Goal: Information Seeking & Learning: Learn about a topic

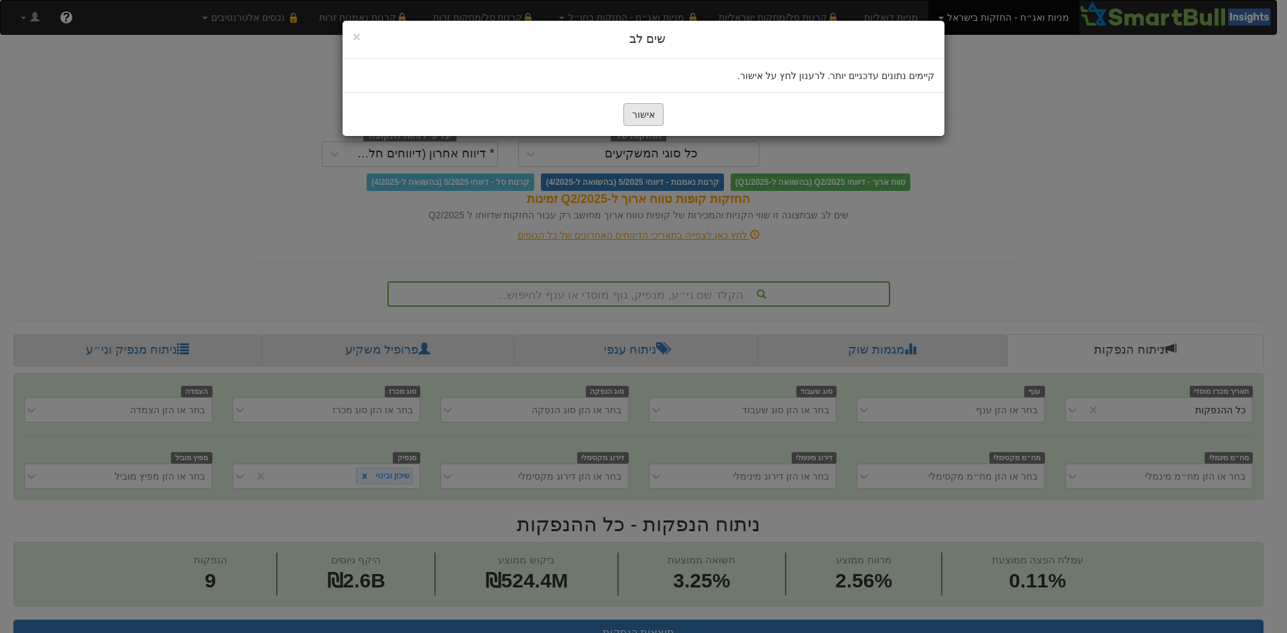
scroll to position [603, 0]
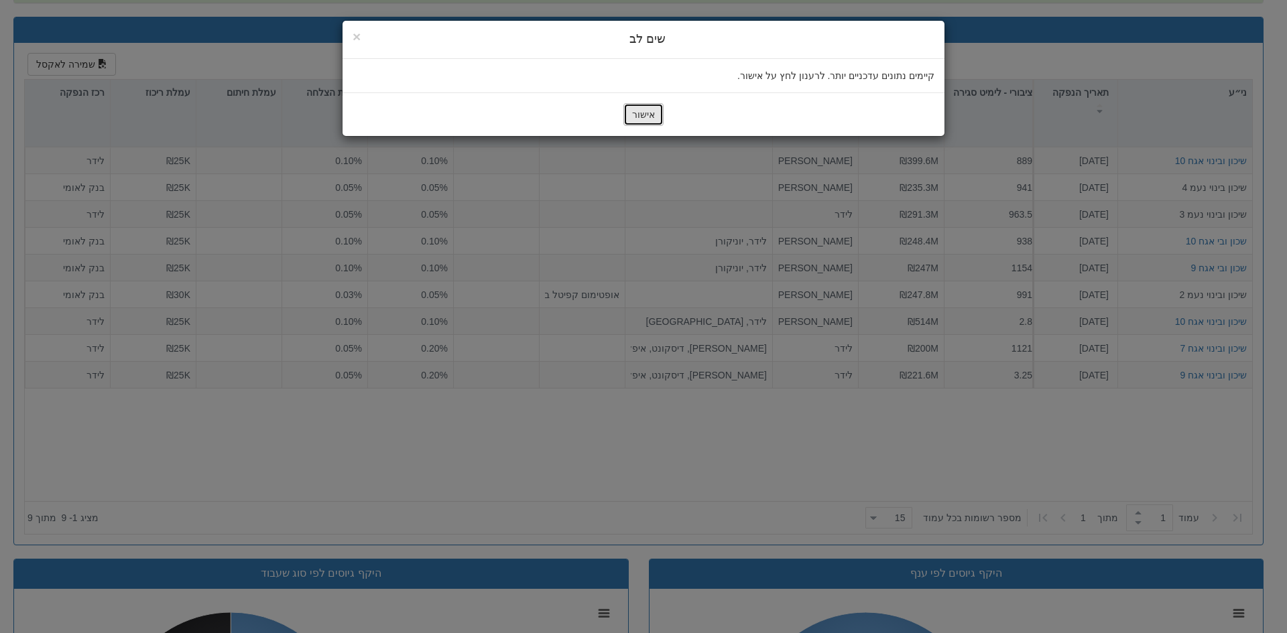
click at [652, 113] on button "אישור" at bounding box center [643, 114] width 40 height 23
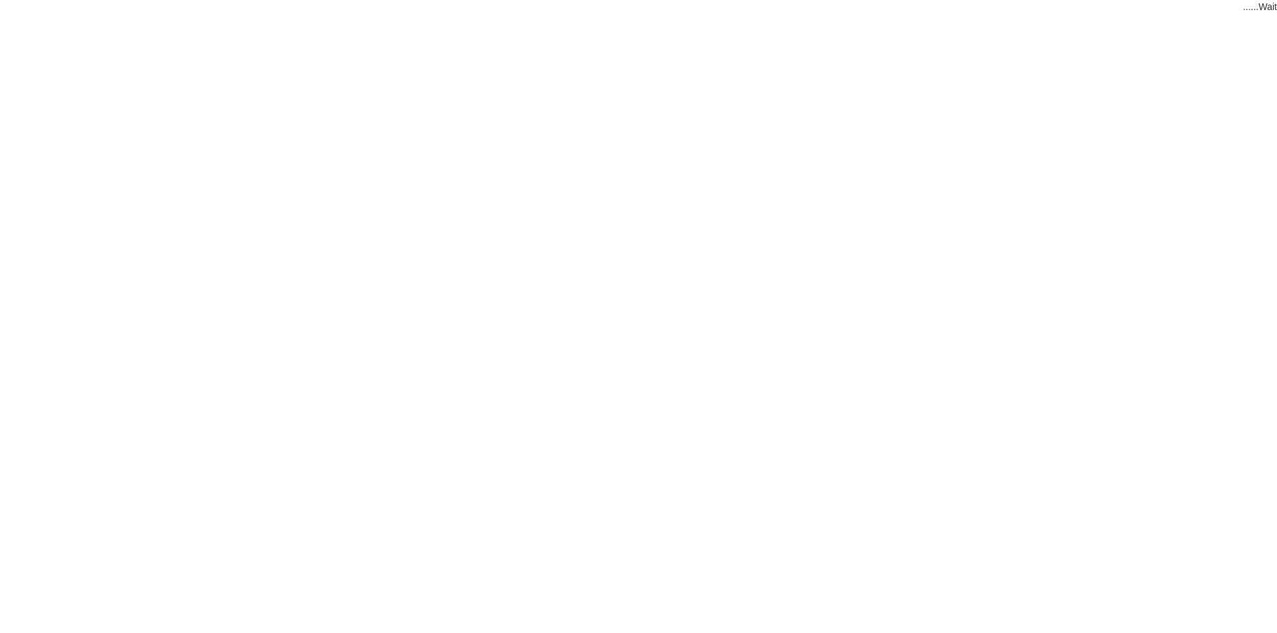
scroll to position [23, 0]
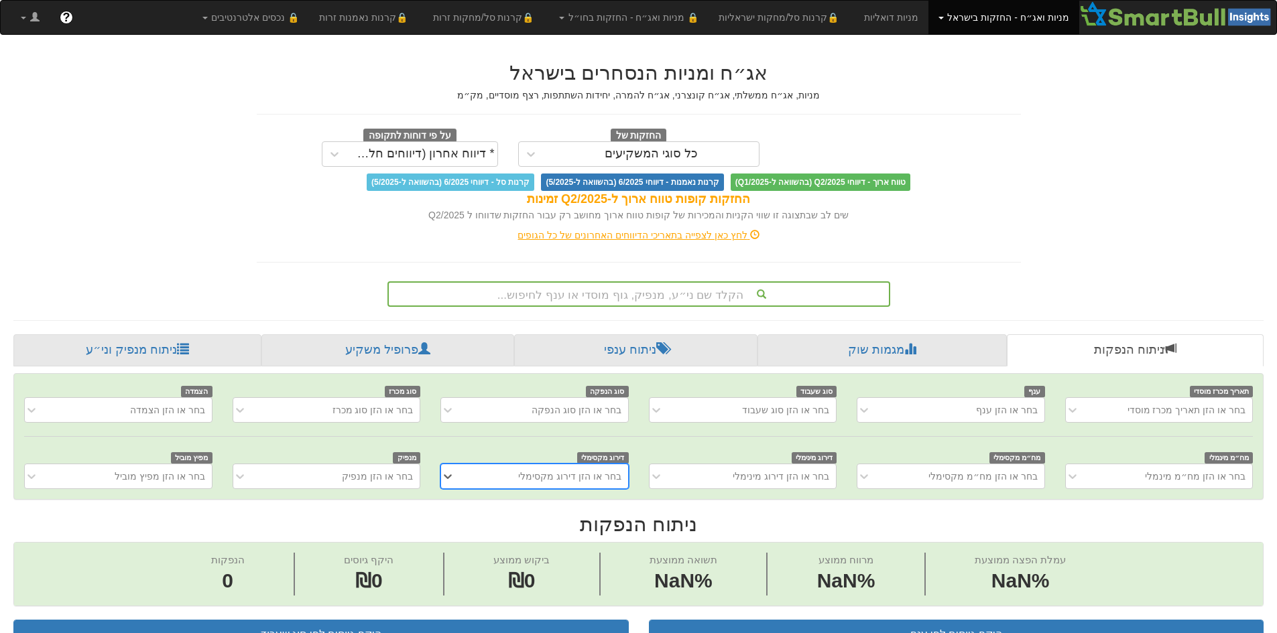
scroll to position [0, 10]
click at [657, 292] on div "הקלד שם ני״ע, מנפיק, גוף מוסדי או ענף לחיפוש..." at bounding box center [639, 294] width 500 height 23
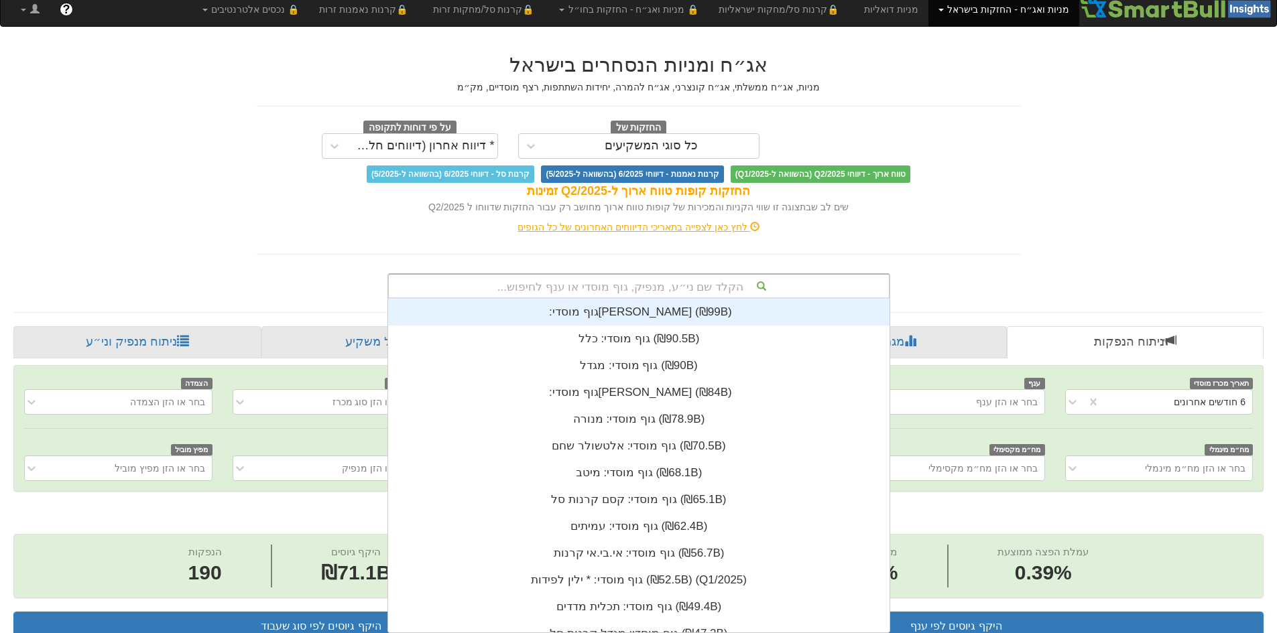
scroll to position [0, 0]
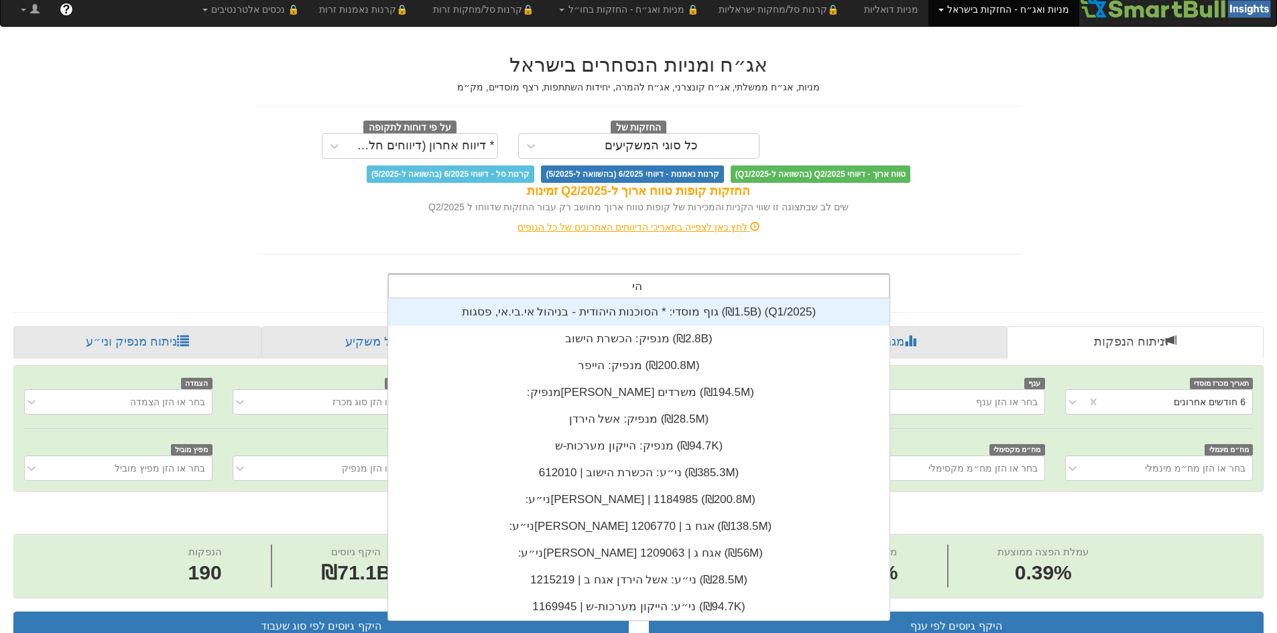
type input "[PERSON_NAME]"
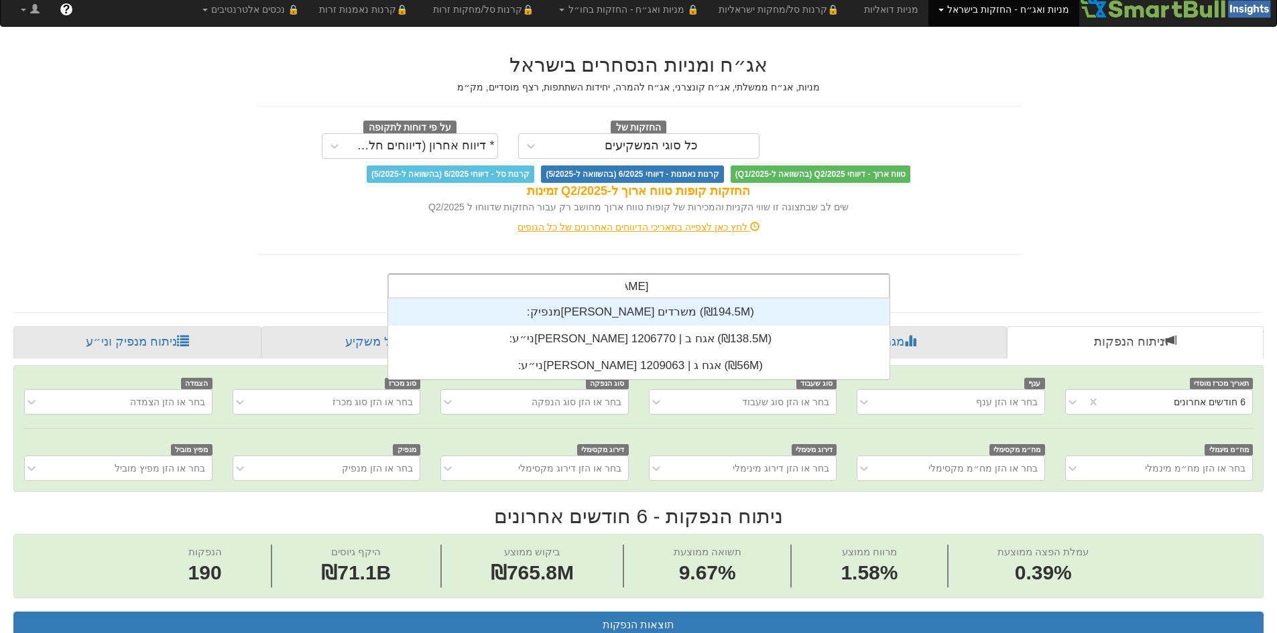
click at [690, 306] on div "מנפיק: ‏[PERSON_NAME] משרדים ‎(₪194.5M)‎" at bounding box center [638, 312] width 501 height 27
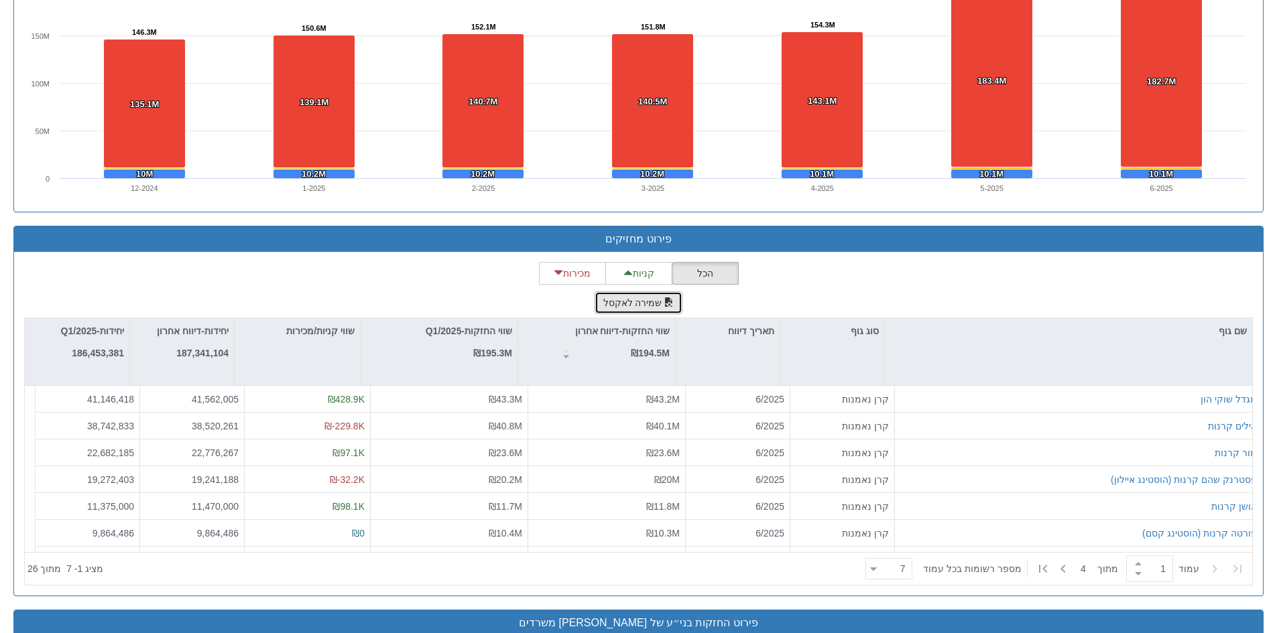
click at [660, 309] on button "שמירה לאקסל" at bounding box center [639, 303] width 88 height 23
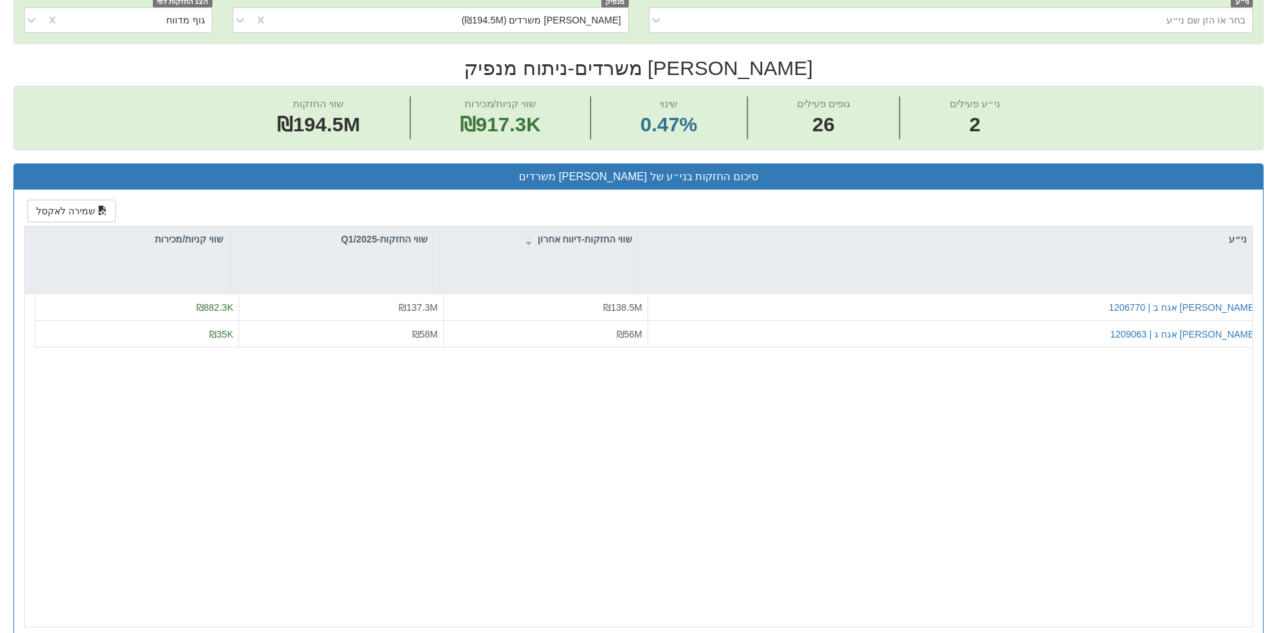
scroll to position [134, 0]
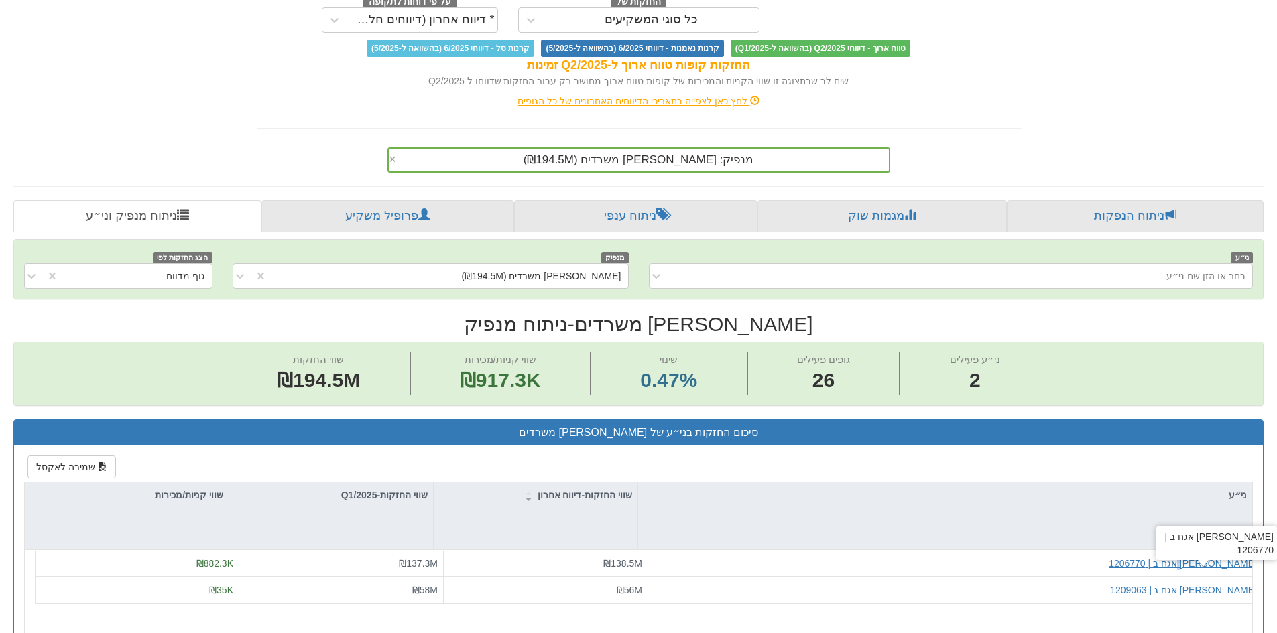
click at [1211, 562] on div "[PERSON_NAME] אגח ב | 1206770" at bounding box center [1183, 563] width 148 height 13
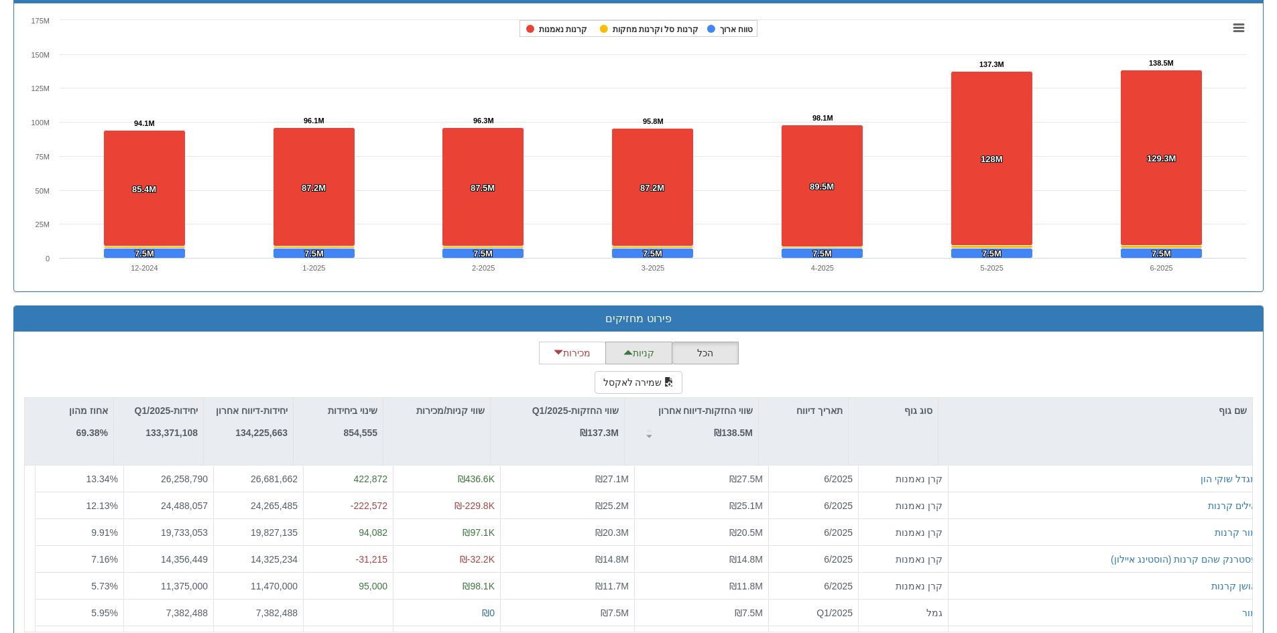
scroll to position [938, 0]
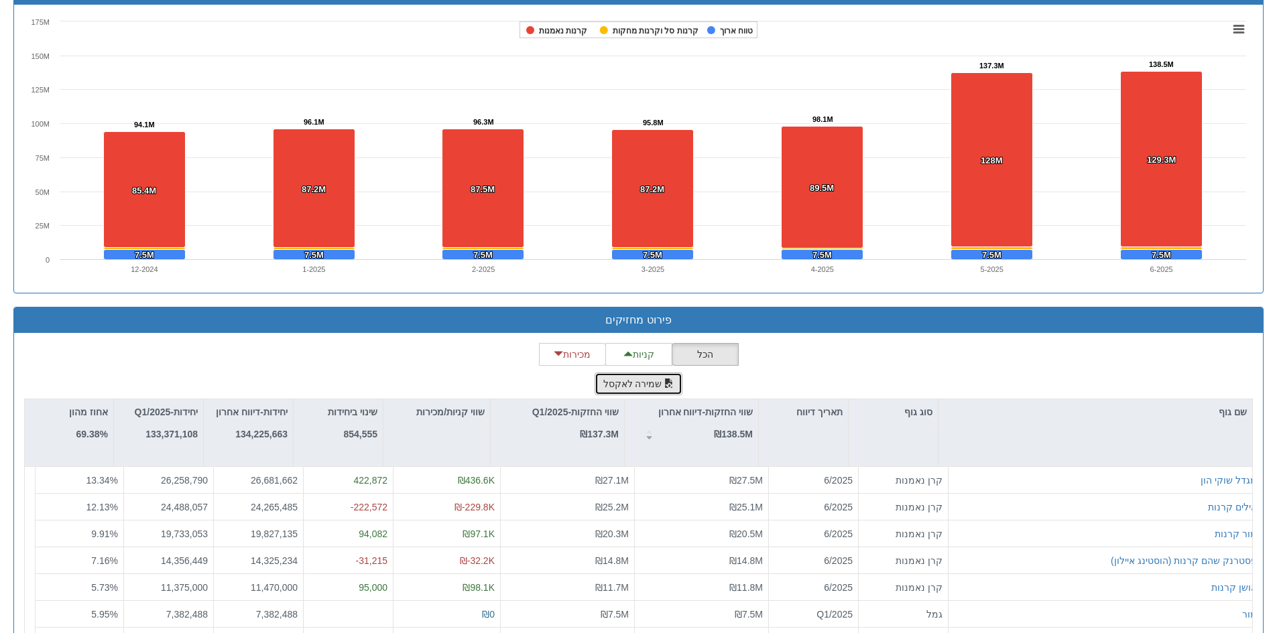
click at [652, 381] on button "שמירה לאקסל" at bounding box center [639, 384] width 88 height 23
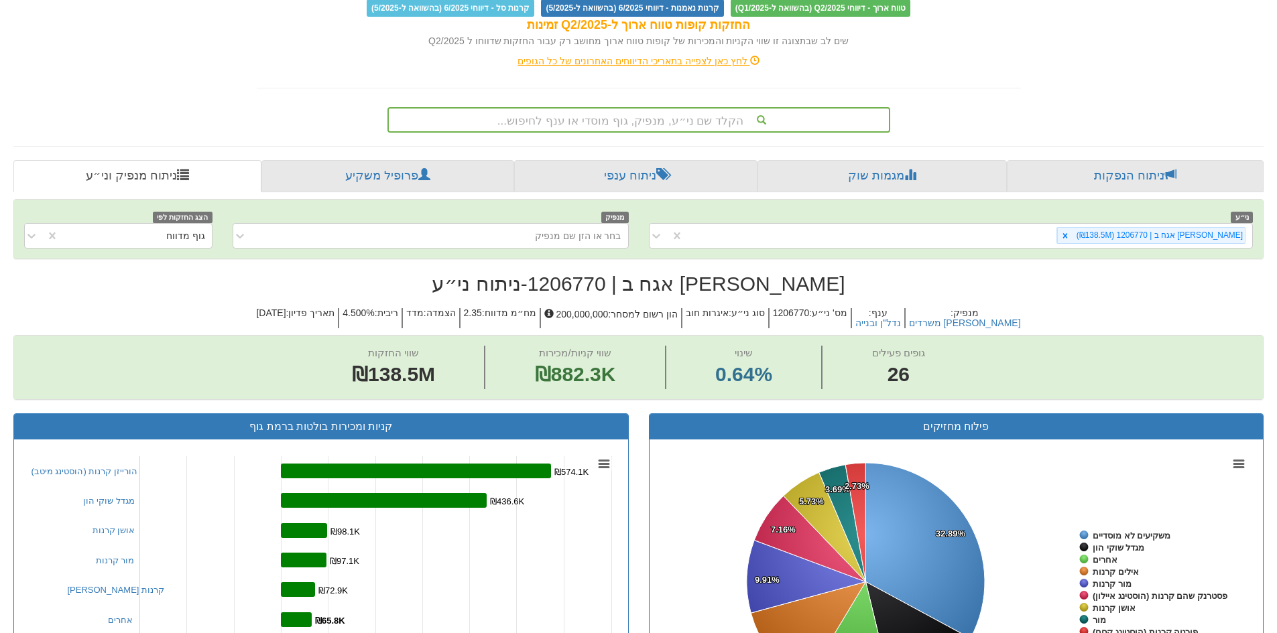
scroll to position [0, 0]
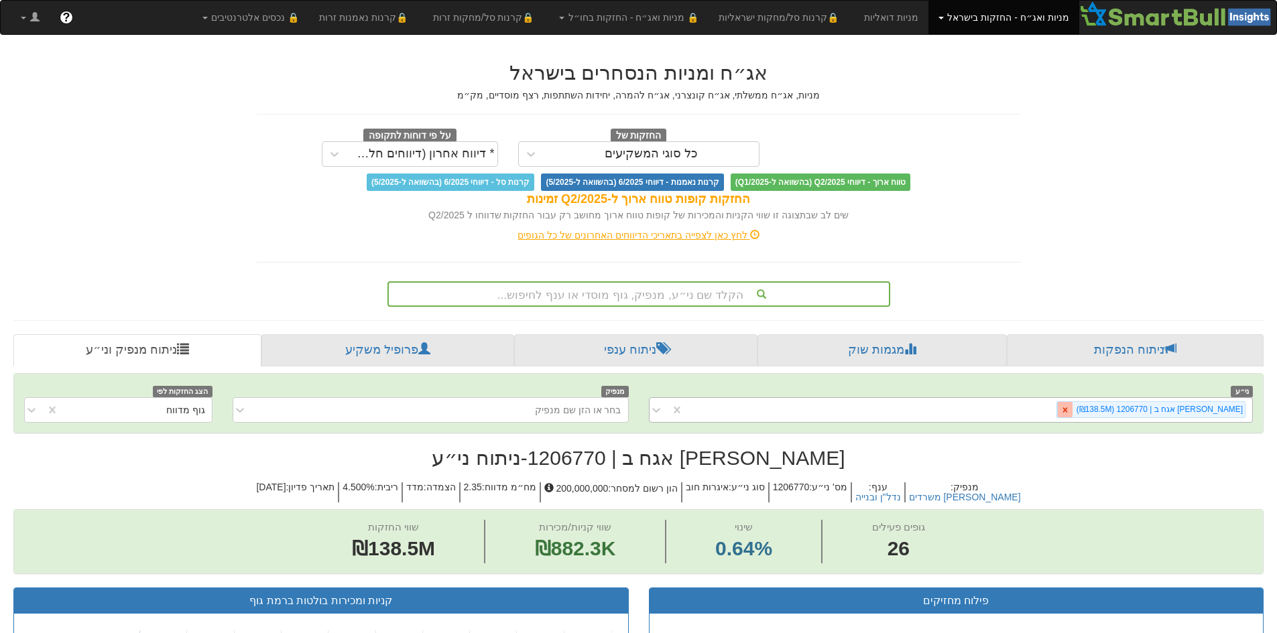
click at [1070, 414] on icon at bounding box center [1064, 410] width 9 height 9
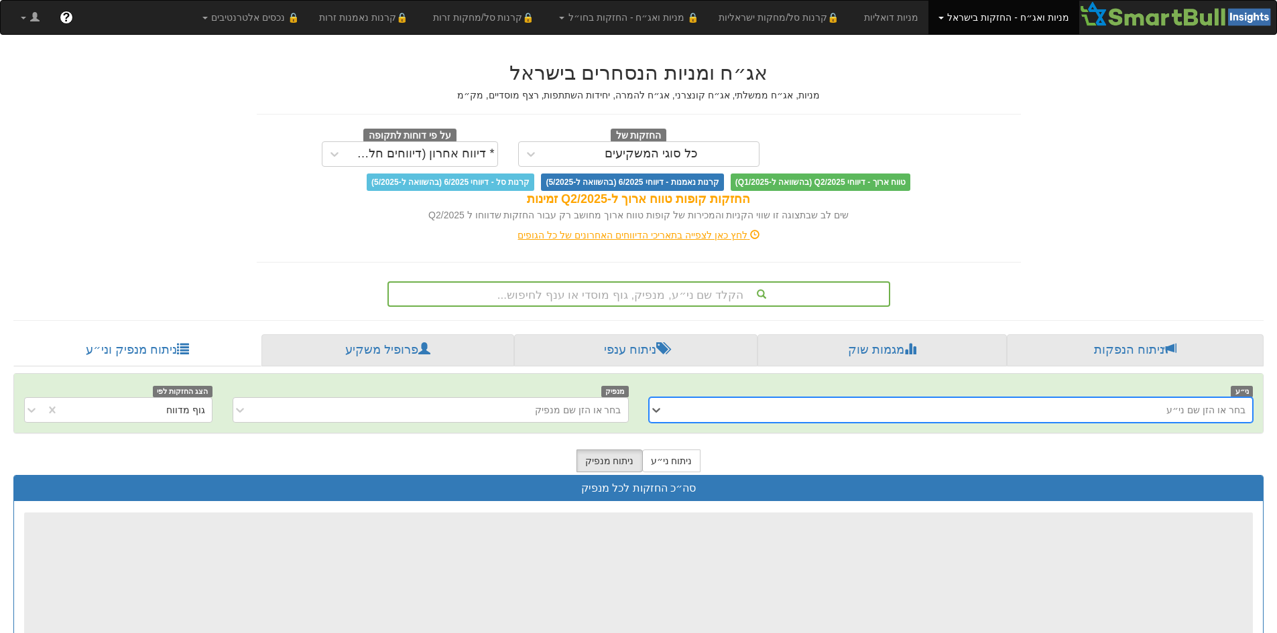
click at [1107, 413] on div "בחר או הזן שם ני״ע" at bounding box center [961, 410] width 583 height 21
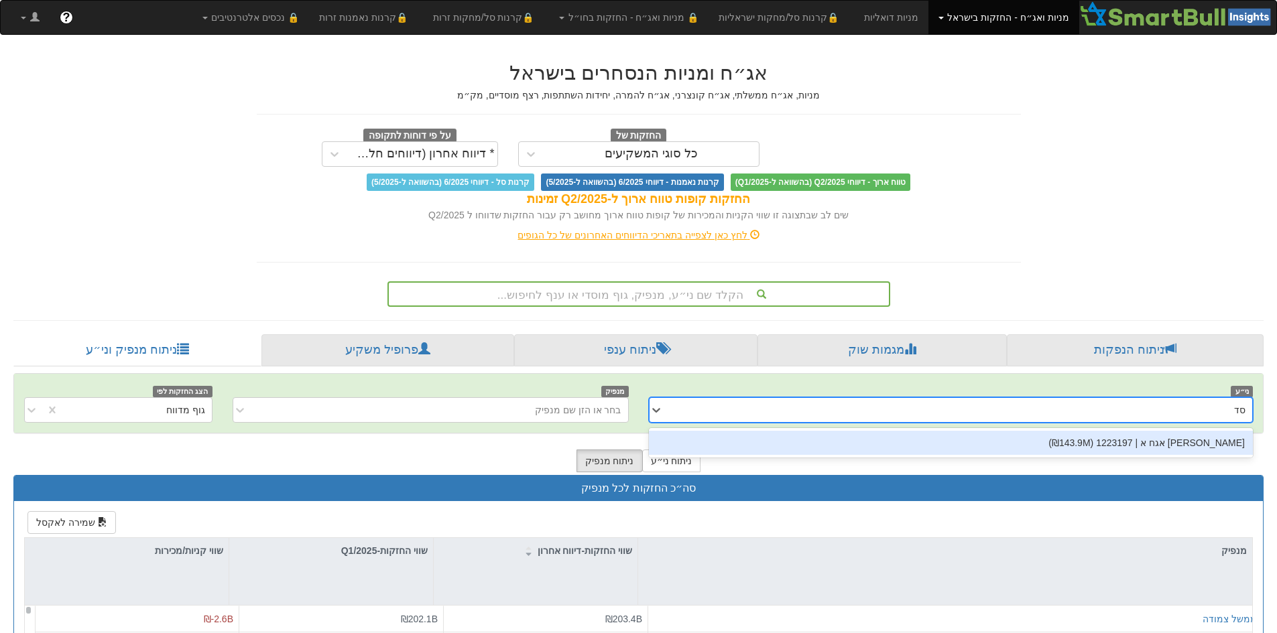
type input "ס"
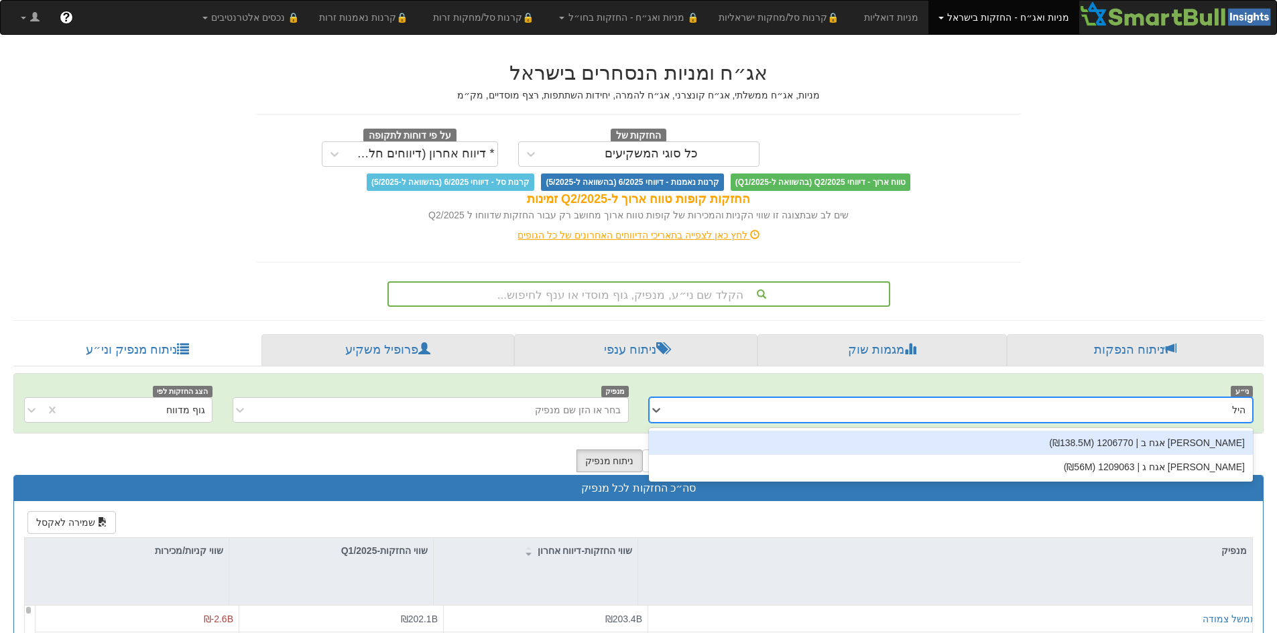
type input "[PERSON_NAME]"
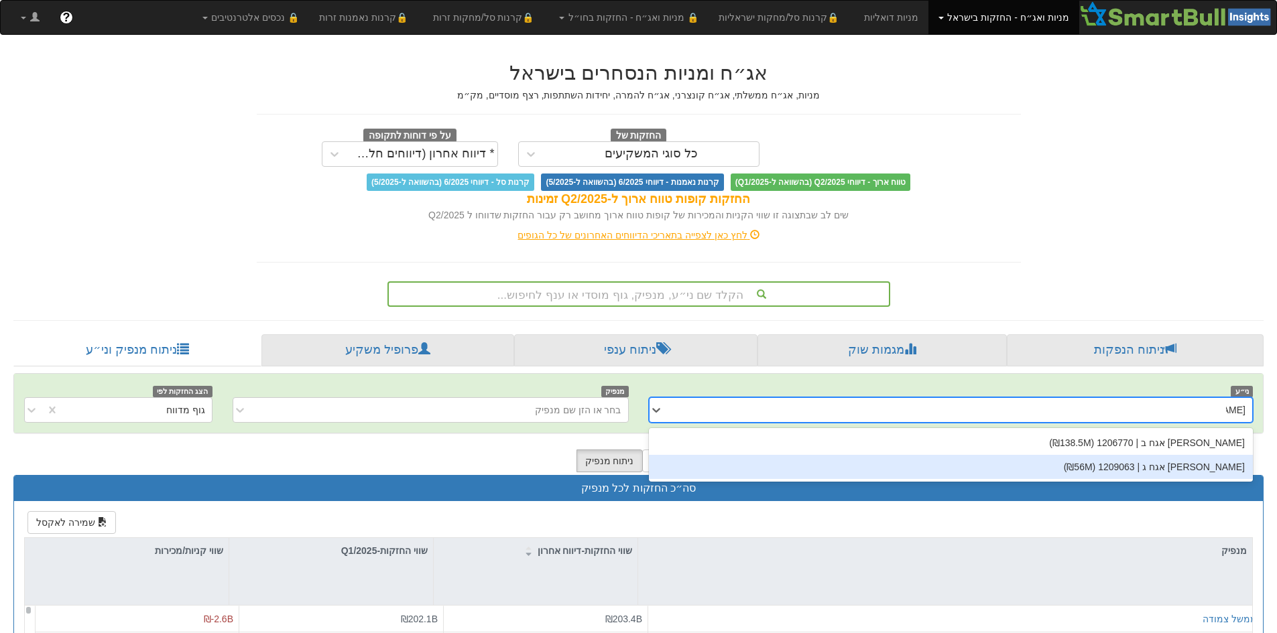
click at [1121, 471] on div "[PERSON_NAME] אגח ג | 1209063 (₪56M)" at bounding box center [951, 467] width 605 height 24
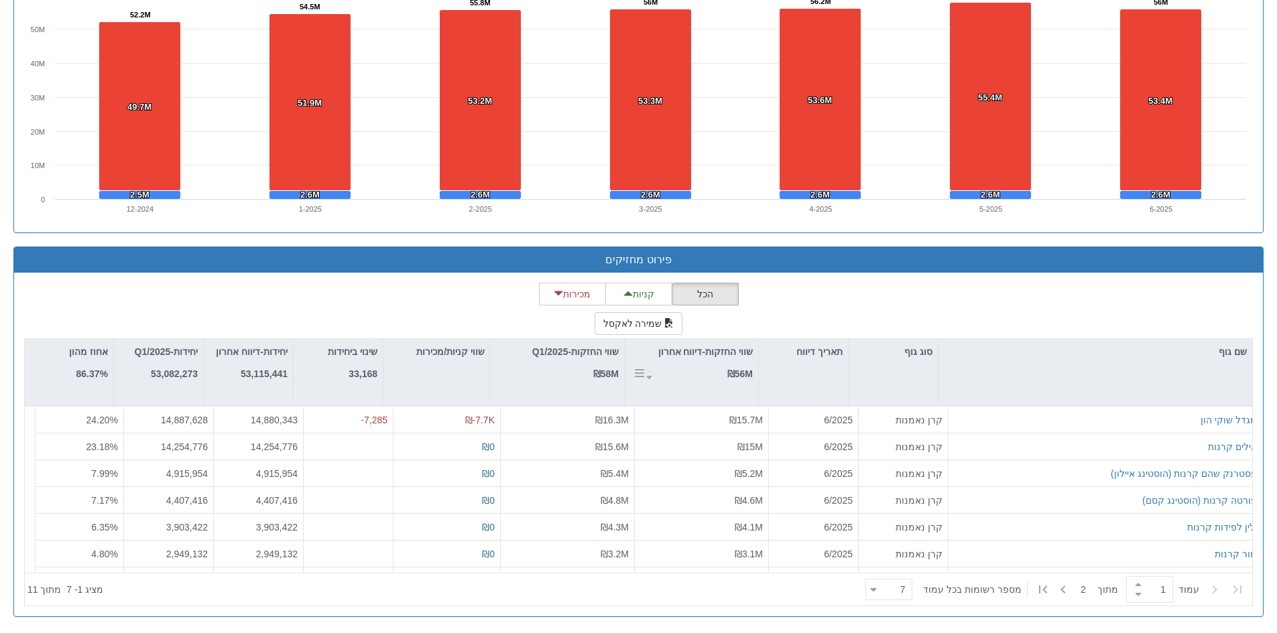
scroll to position [999, 0]
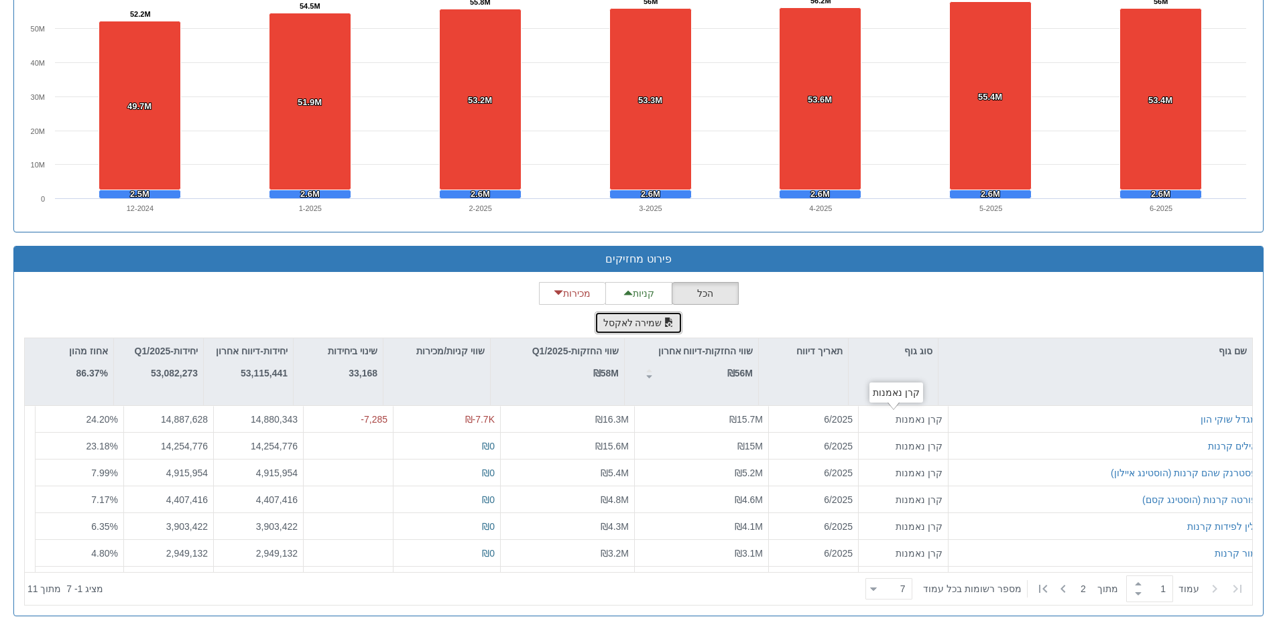
click at [664, 325] on span "button" at bounding box center [668, 322] width 9 height 9
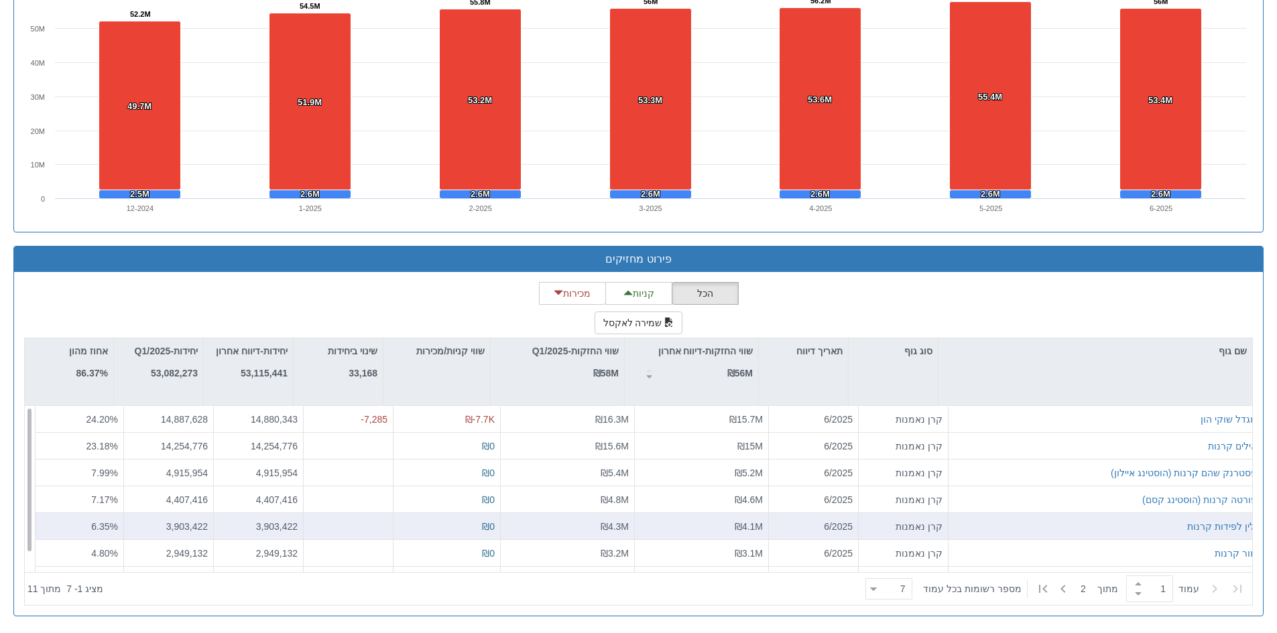
click at [1091, 522] on div "ילין לפידות קרנות" at bounding box center [1105, 526] width 303 height 13
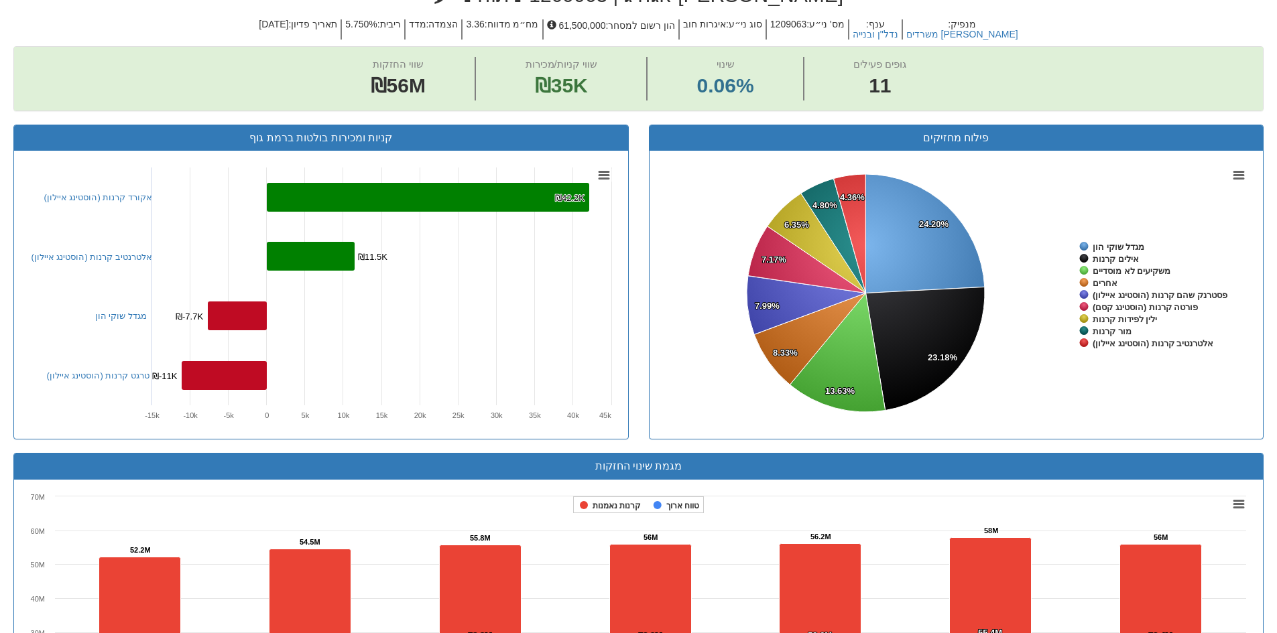
scroll to position [0, 0]
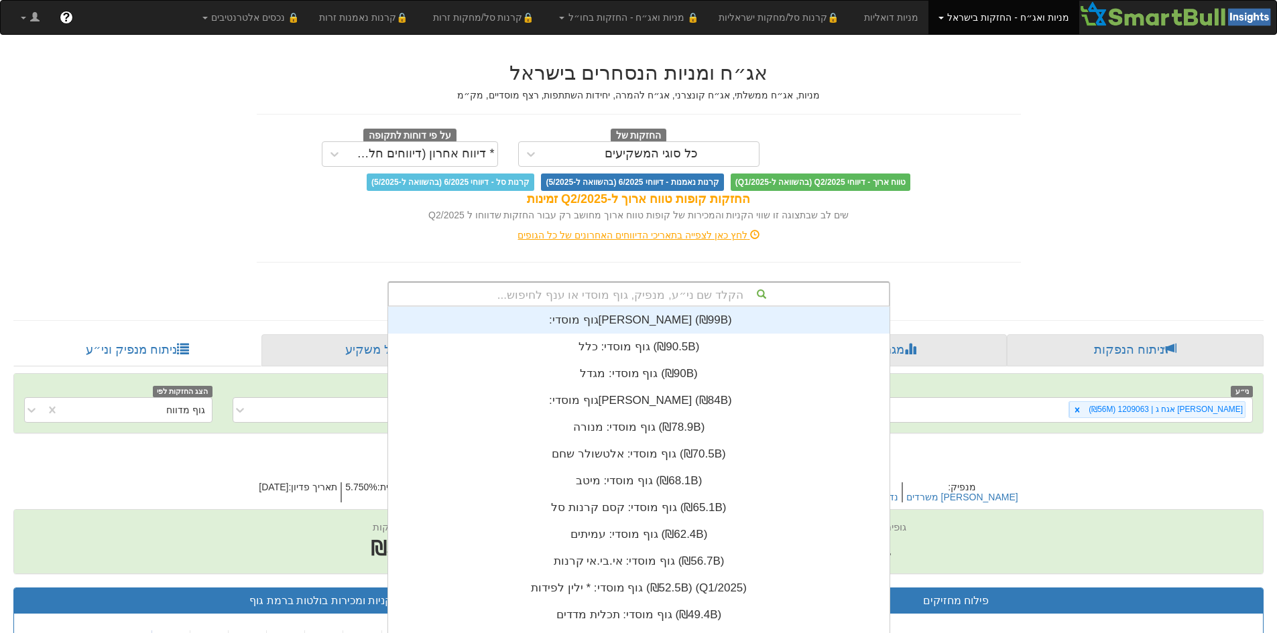
click at [695, 289] on div "הקלד שם ני״ע, מנפיק, גוף מוסדי או ענף לחיפוש..." at bounding box center [639, 294] width 500 height 23
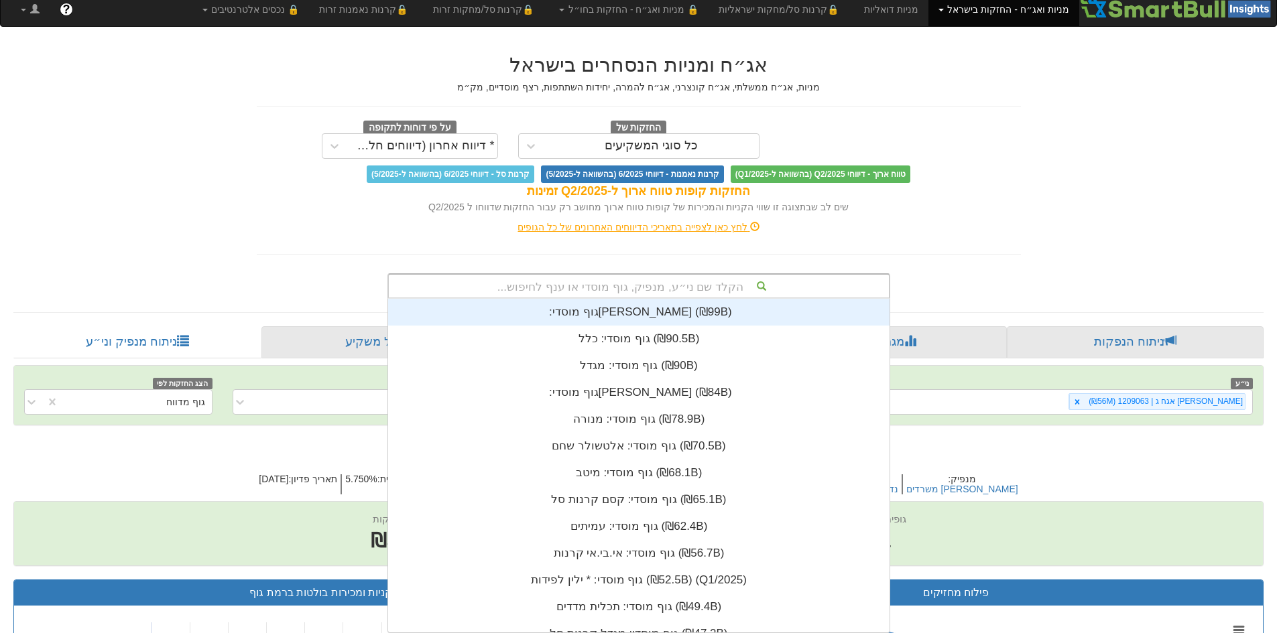
scroll to position [334, 0]
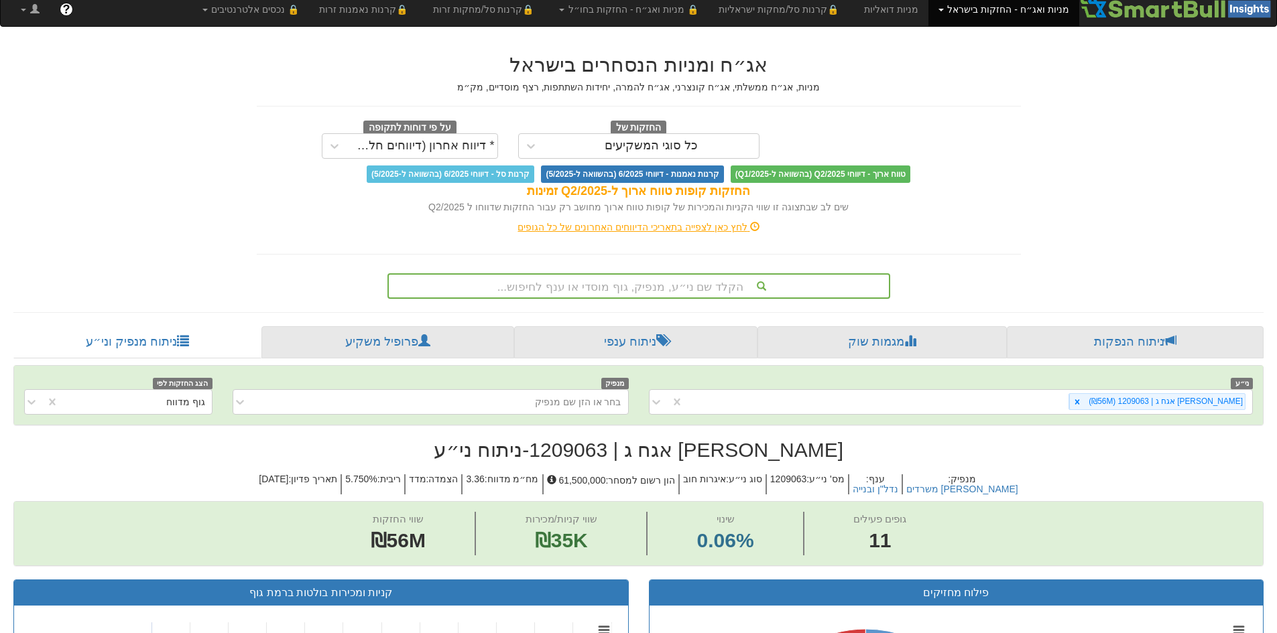
drag, startPoint x: 755, startPoint y: 290, endPoint x: 747, endPoint y: 286, distance: 8.4
click at [753, 289] on div "הקלד שם ני״ע, מנפיק, גוף מוסדי או ענף לחיפוש..." at bounding box center [639, 286] width 500 height 23
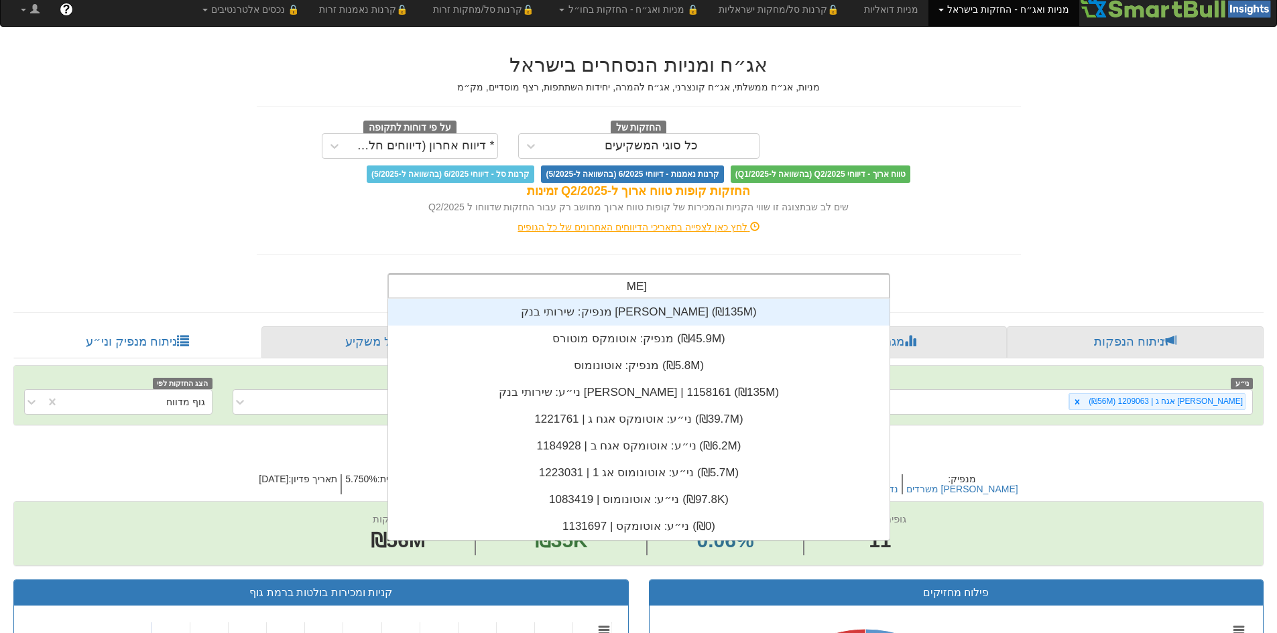
type input "[PERSON_NAME]"
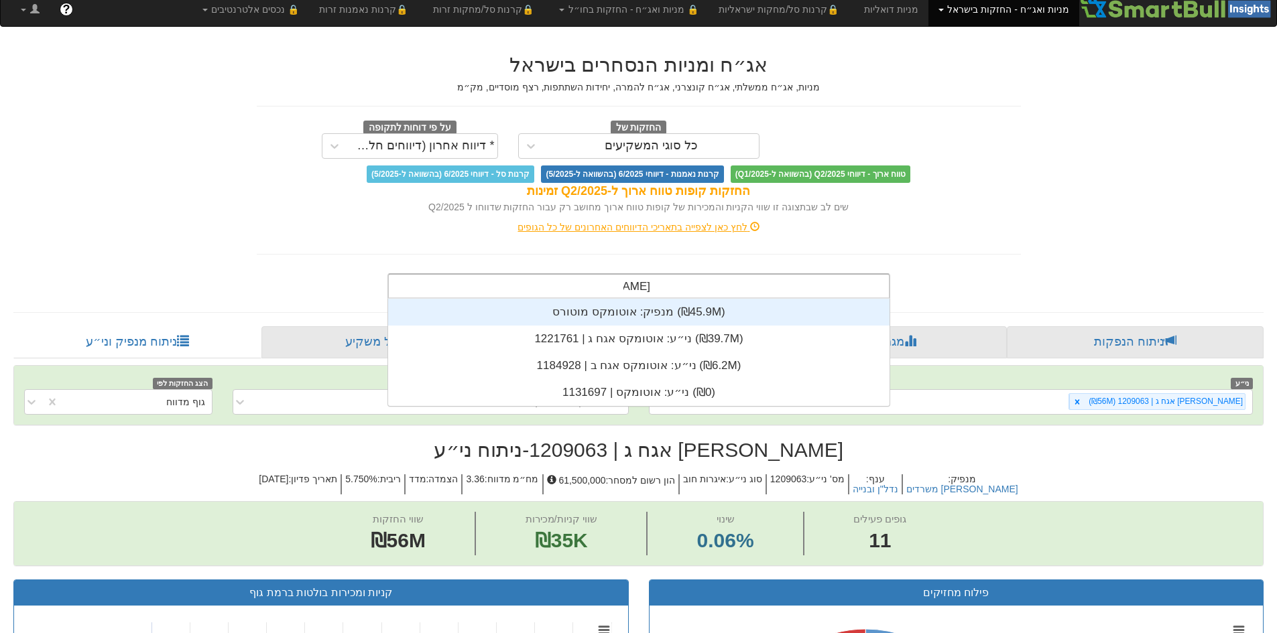
click at [683, 314] on div "מנפיק: ‏אוטומקס מוטורס ‎(₪45.9M)‎" at bounding box center [638, 312] width 501 height 27
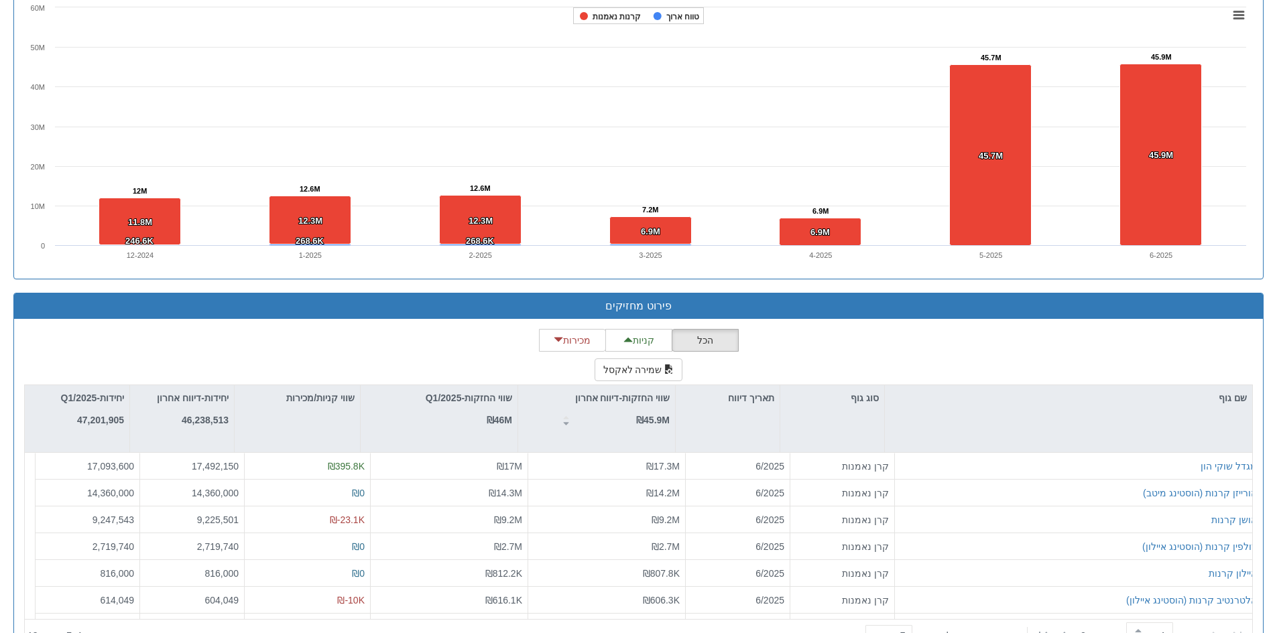
scroll to position [334, 0]
